Goal: Task Accomplishment & Management: Manage account settings

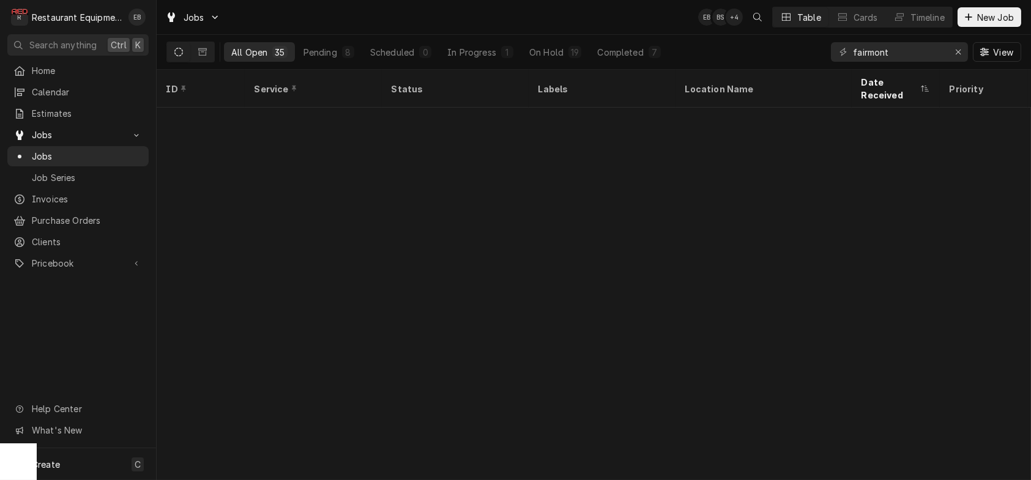
scroll to position [664, 0]
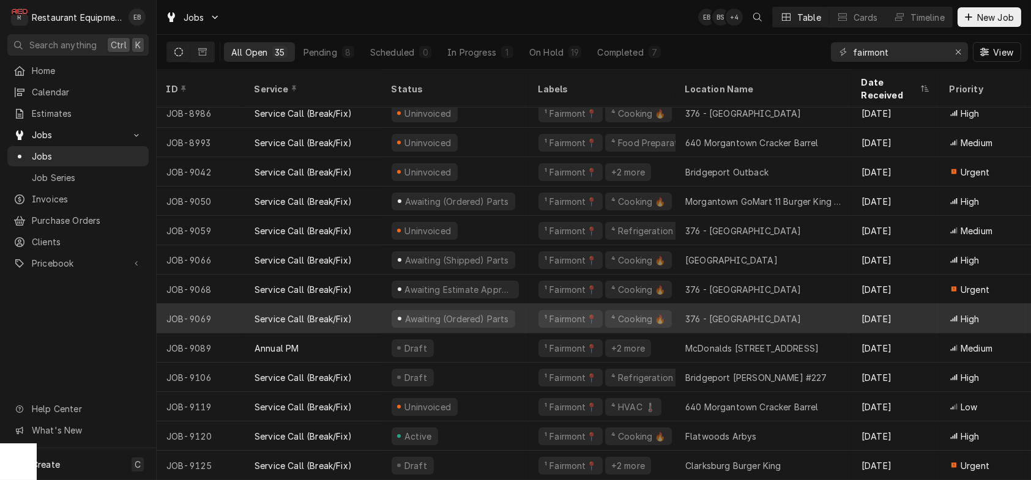
click at [529, 309] on div "Awaiting (Ordered) Parts" at bounding box center [455, 318] width 147 height 29
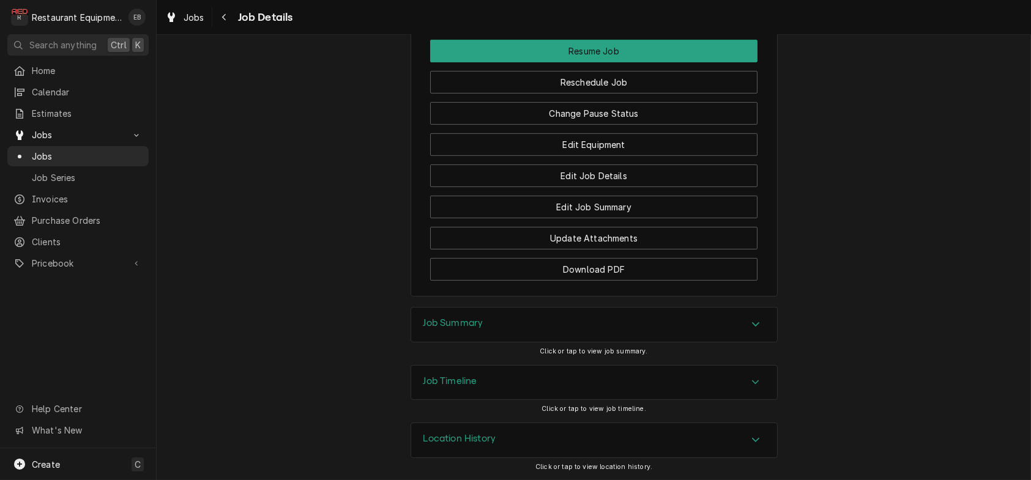
scroll to position [1509, 0]
click at [555, 94] on button "Reschedule Job" at bounding box center [593, 82] width 327 height 23
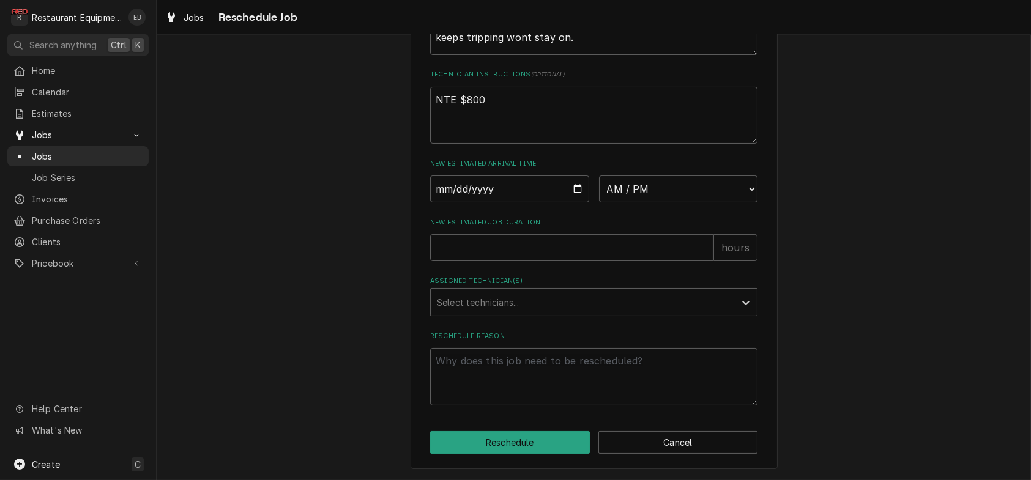
scroll to position [566, 0]
click at [575, 176] on input "Date" at bounding box center [509, 189] width 159 height 27
type textarea "x"
type input "2025-10-06"
click at [681, 176] on select "AM / PM 6:00 AM 6:15 AM 6:30 AM 6:45 AM 7:00 AM 7:15 AM 7:30 AM 7:45 AM 8:00 AM…" at bounding box center [678, 189] width 159 height 27
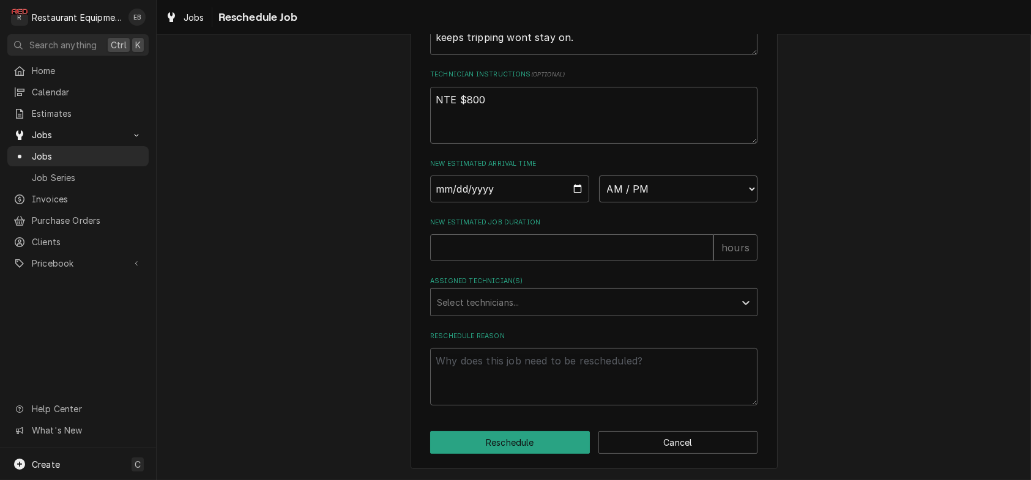
select select "13:00:00"
click at [599, 176] on select "AM / PM 6:00 AM 6:15 AM 6:30 AM 6:45 AM 7:00 AM 7:15 AM 7:30 AM 7:45 AM 8:00 AM…" at bounding box center [678, 189] width 159 height 27
click at [589, 234] on input "New Estimated Job Duration" at bounding box center [571, 247] width 283 height 27
type textarea "x"
type input "2"
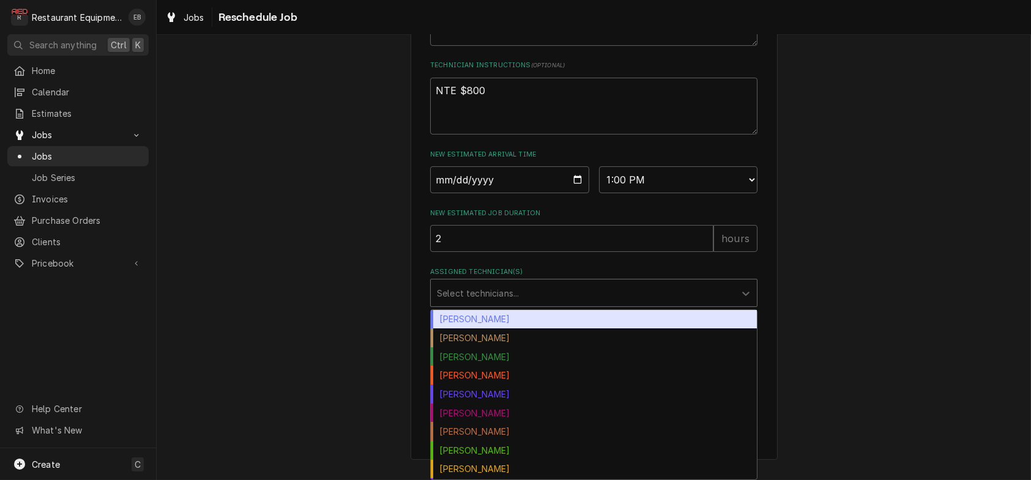
click at [534, 295] on div "Assigned Technician(s)" at bounding box center [583, 293] width 292 height 22
drag, startPoint x: 504, startPoint y: 315, endPoint x: 518, endPoint y: 300, distance: 19.9
click at [504, 315] on div "Bryan Sanders" at bounding box center [594, 319] width 326 height 19
type textarea "x"
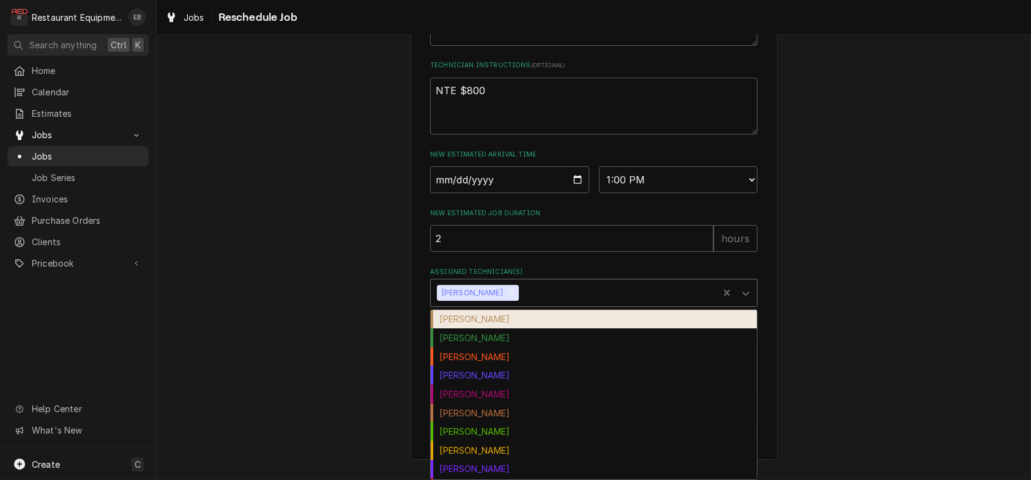
click at [553, 290] on div "Assigned Technician(s)" at bounding box center [616, 293] width 191 height 22
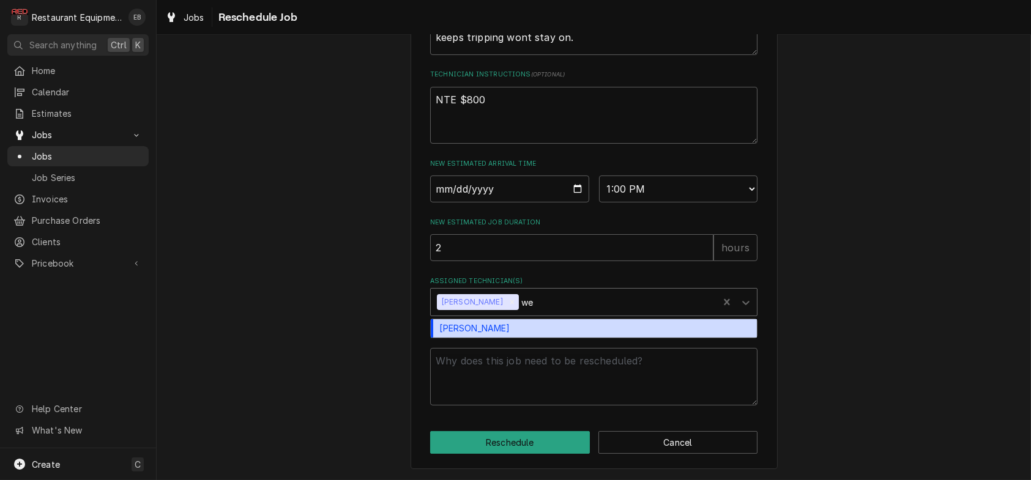
type input "wes"
click at [540, 319] on div "Wesley Fisher" at bounding box center [594, 328] width 326 height 19
type textarea "x"
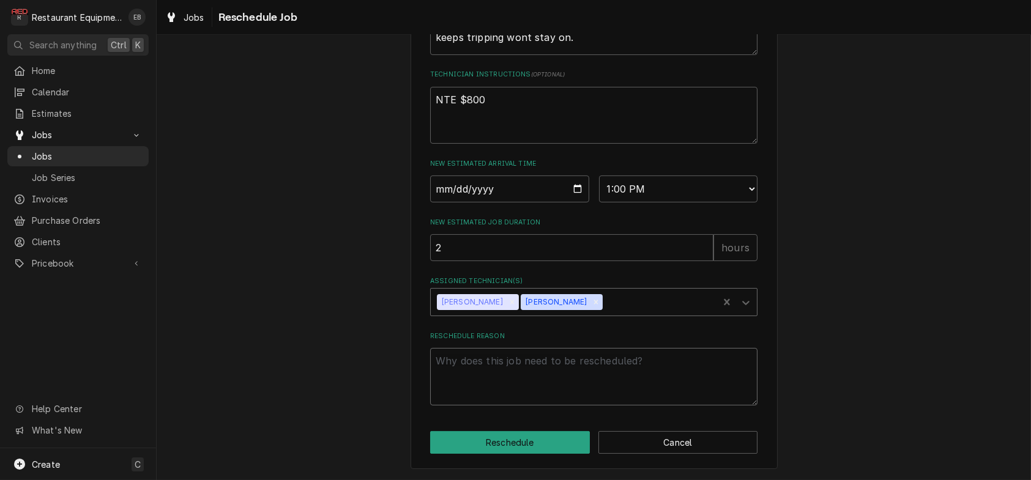
click at [537, 362] on textarea "Reschedule Reason" at bounding box center [593, 377] width 327 height 58
type textarea "x"
type textarea "P"
type textarea "x"
type textarea "Pa"
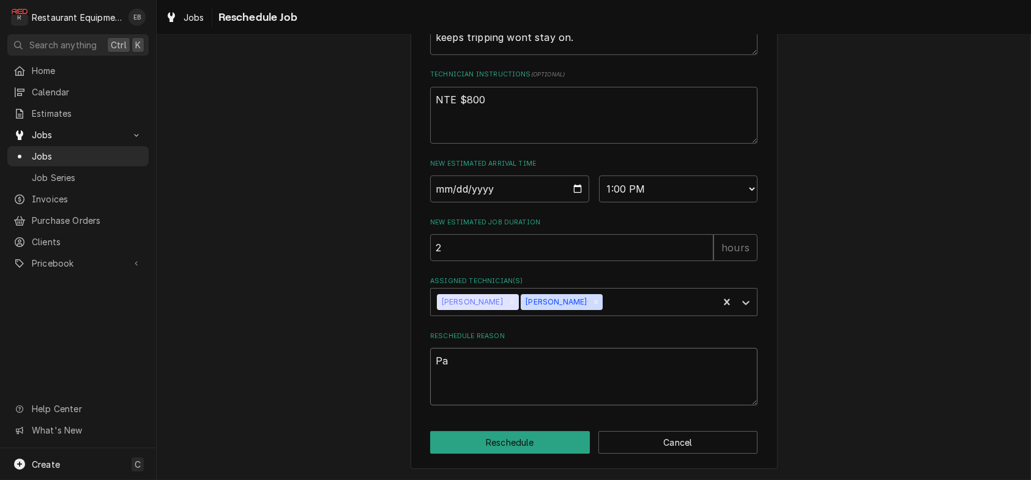
type textarea "x"
type textarea "Par"
type textarea "x"
type textarea "Part"
type textarea "x"
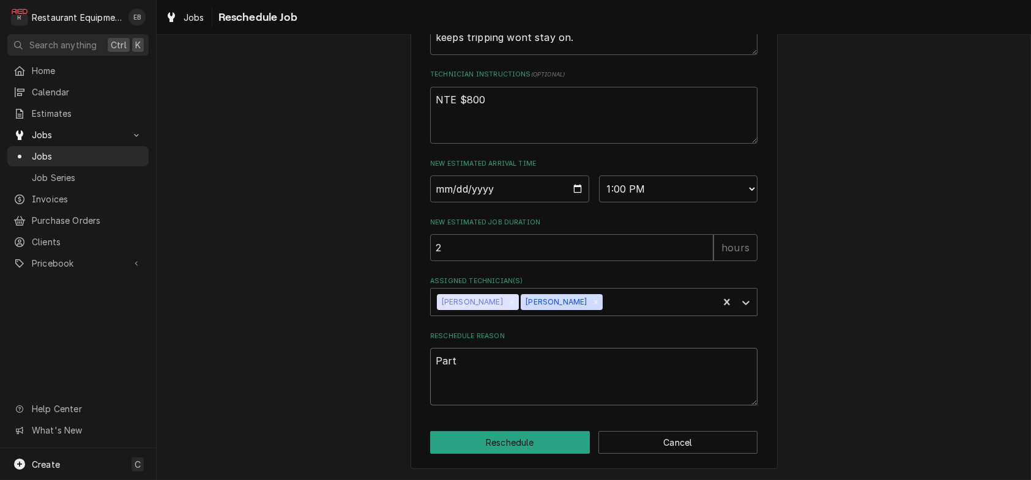
type textarea "Parts"
type textarea "x"
type textarea "Parts"
type textarea "x"
type textarea "Parts r"
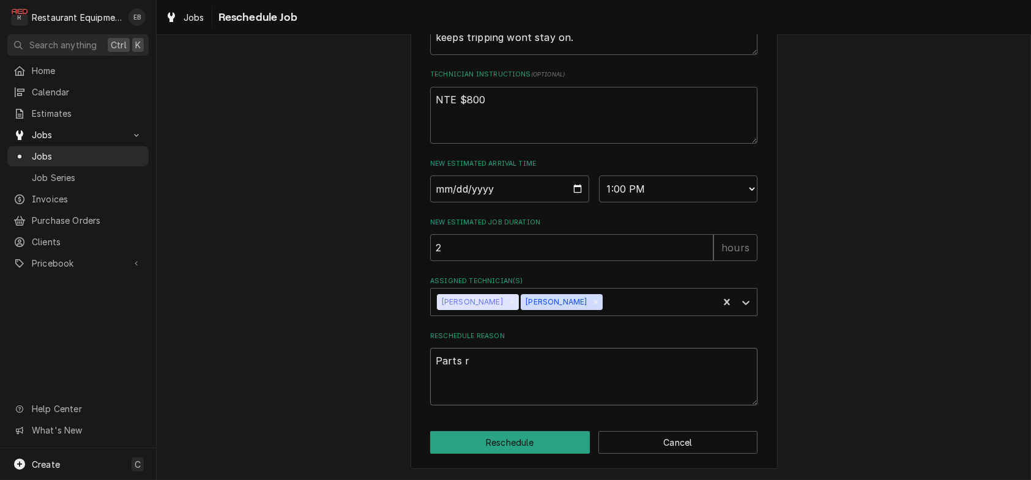
type textarea "x"
type textarea "Parts re"
type textarea "x"
type textarea "Parts ree"
type textarea "x"
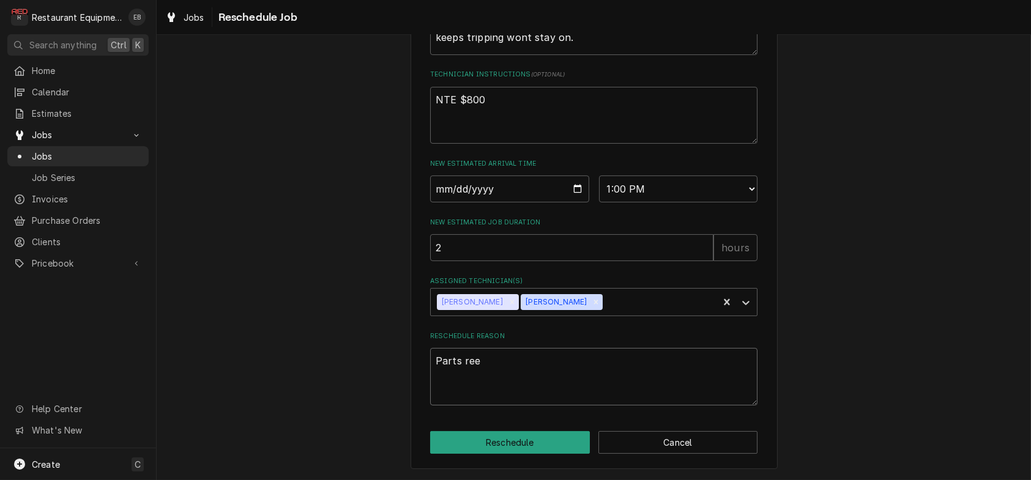
type textarea "Parts re"
type textarea "x"
type textarea "Parts rec"
type textarea "x"
type textarea "Parts rece"
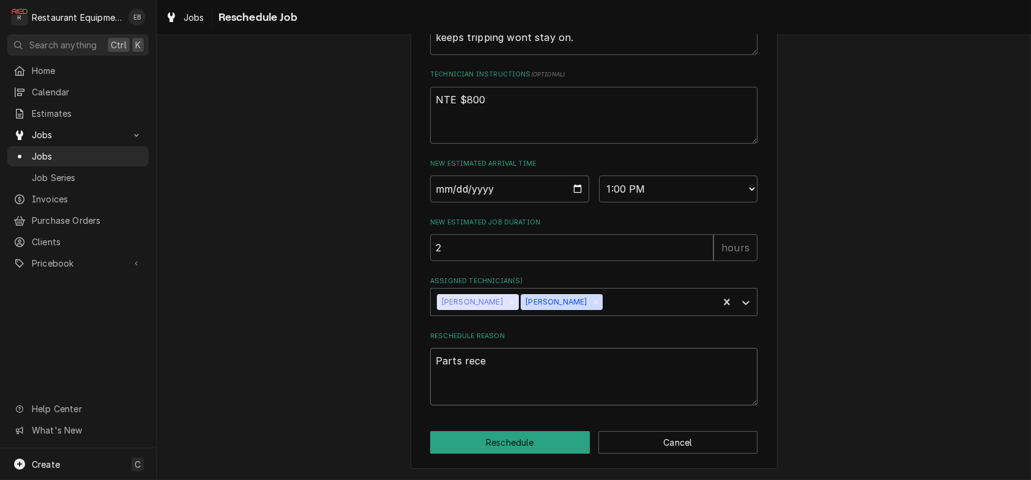
type textarea "x"
type textarea "Parts recei"
type textarea "x"
type textarea "Parts receiv"
type textarea "x"
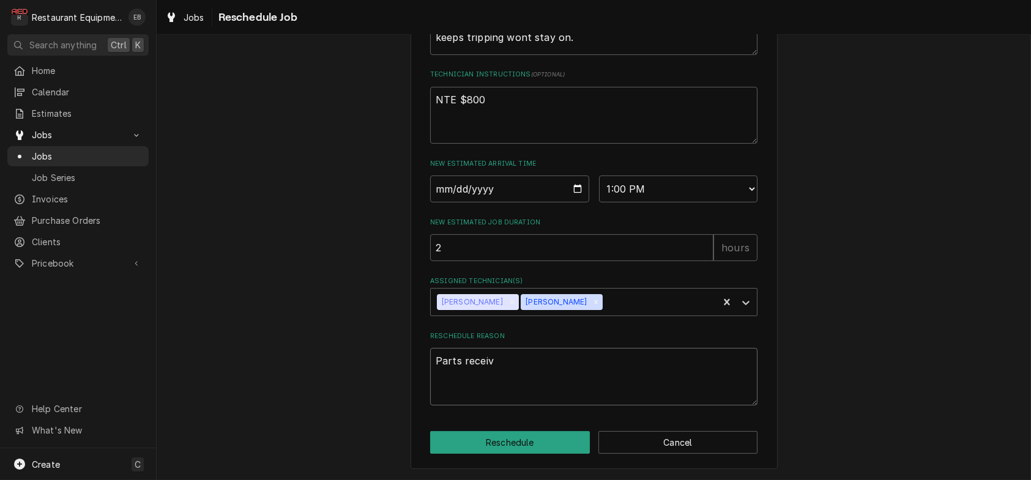
type textarea "Parts receive"
type textarea "x"
type textarea "Parts received"
type textarea "x"
type textarea "Parts received."
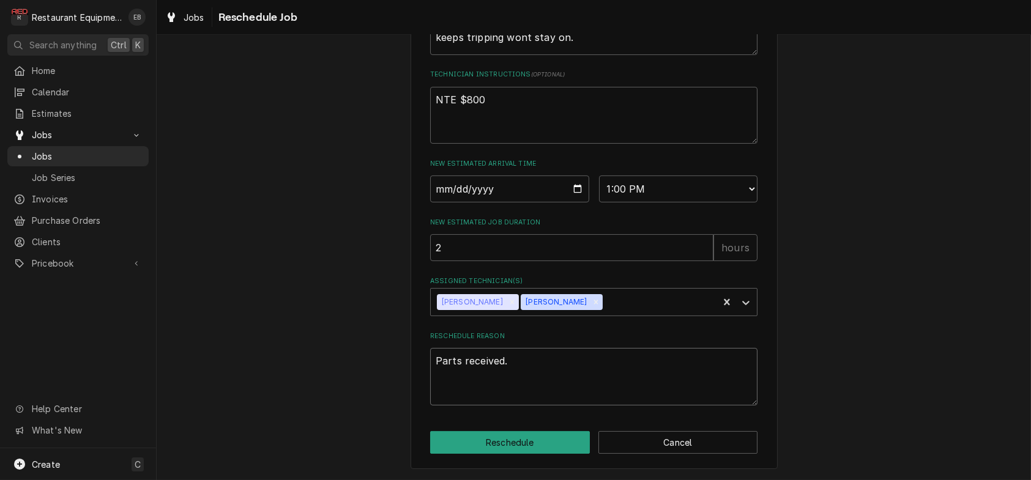
click at [459, 359] on textarea "Parts received." at bounding box center [593, 377] width 327 height 58
type textarea "x"
type textarea "Parts eceived."
type textarea "x"
click at [527, 368] on textarea "Parts Received." at bounding box center [593, 377] width 327 height 58
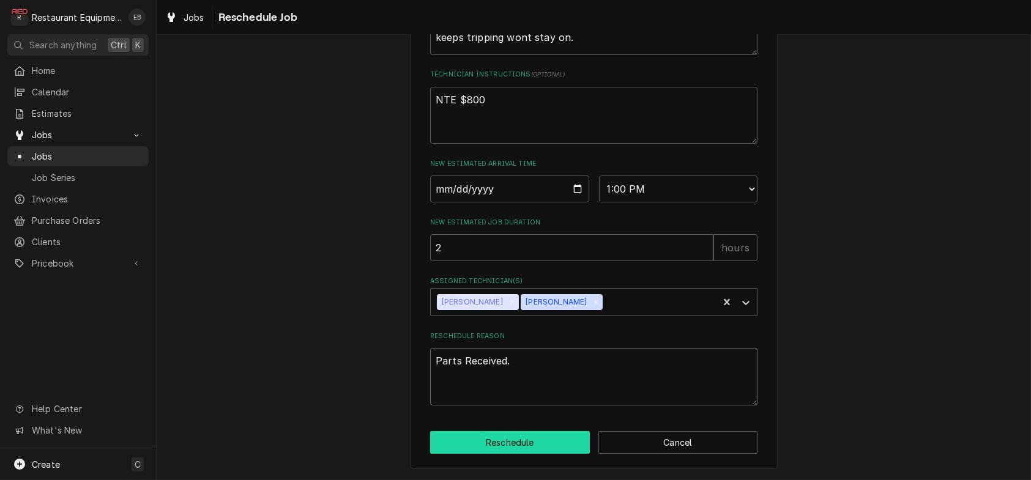
type textarea "Parts Received."
click at [548, 444] on button "Reschedule" at bounding box center [510, 442] width 160 height 23
type textarea "x"
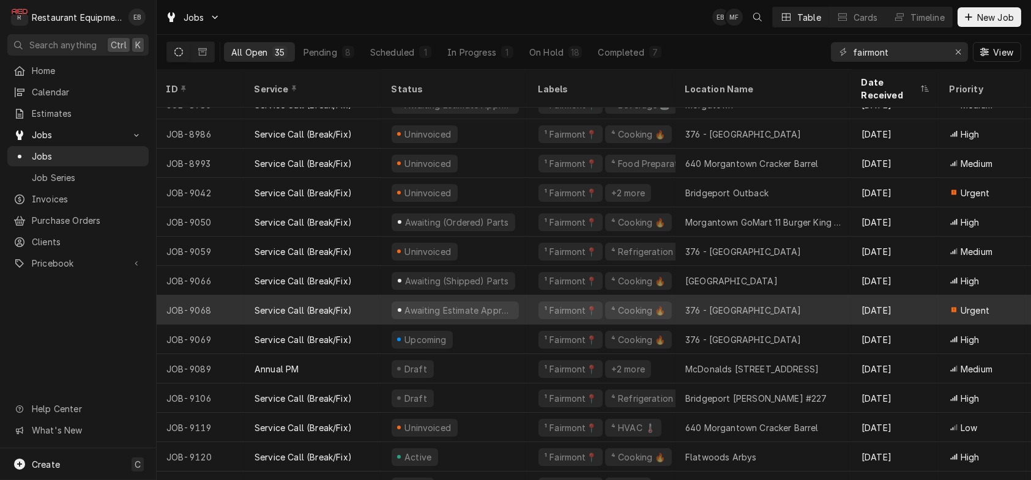
scroll to position [664, 0]
